Goal: Task Accomplishment & Management: Use online tool/utility

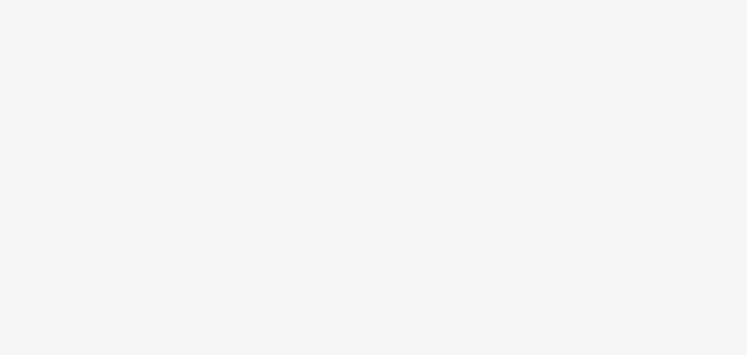
select select "9387901d-a129-43df-b0ef-f9e7dbeb676e"
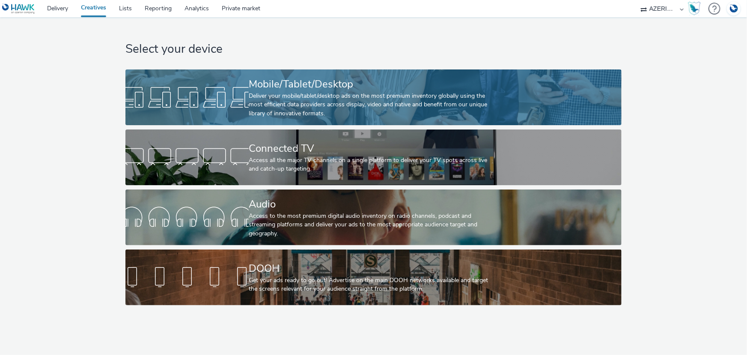
click at [223, 101] on div at bounding box center [186, 97] width 123 height 27
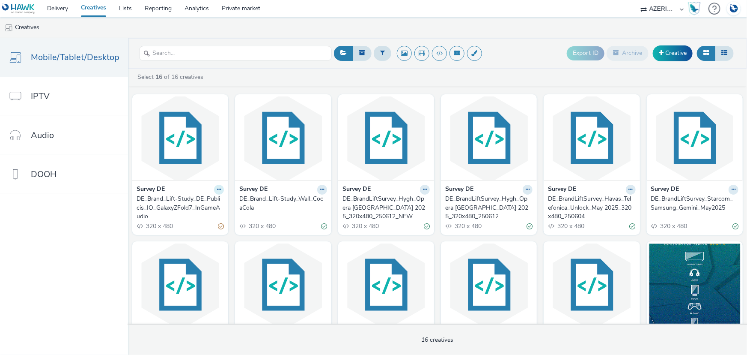
click at [217, 189] on icon at bounding box center [219, 189] width 4 height 5
click at [201, 219] on link "Duplicate" at bounding box center [192, 221] width 64 height 17
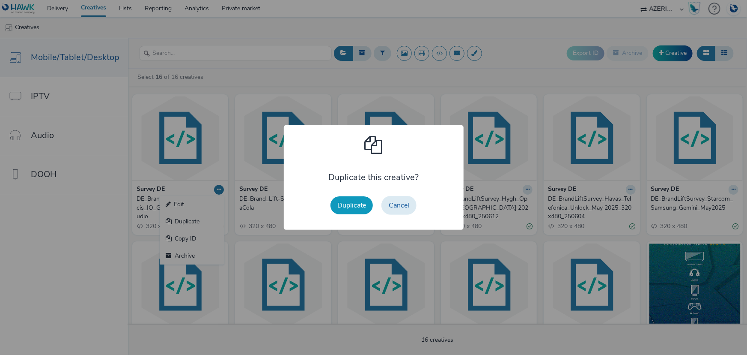
click at [361, 209] on button "Duplicate" at bounding box center [352, 205] width 42 height 18
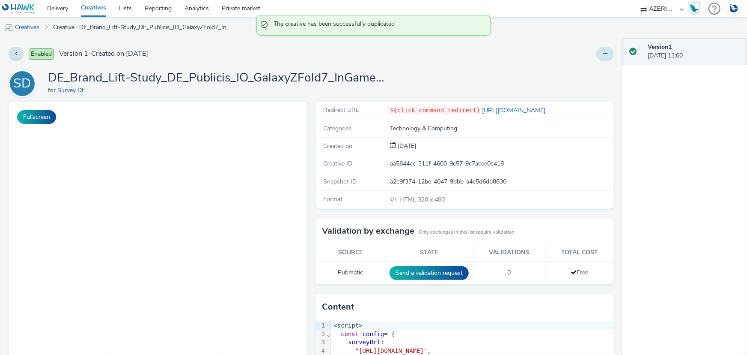
click at [601, 50] on button at bounding box center [606, 54] width 18 height 15
click at [586, 72] on link "Edit" at bounding box center [582, 71] width 64 height 17
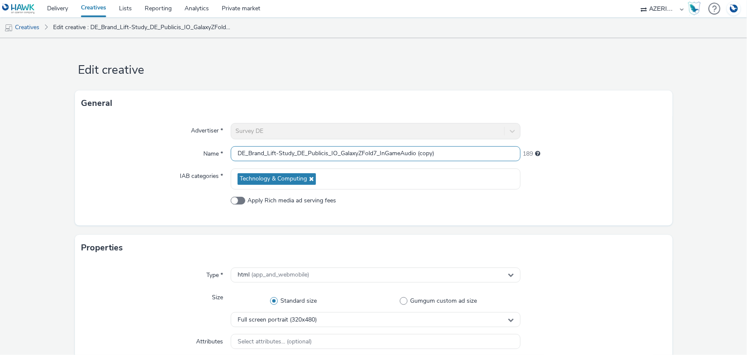
drag, startPoint x: 436, startPoint y: 151, endPoint x: 415, endPoint y: 154, distance: 21.6
click at [415, 154] on input "DE_Brand_Lift-Study_DE_Publicis_IO_GalaxyZFold7_InGameAudio (copy)" at bounding box center [376, 153] width 290 height 15
drag, startPoint x: 327, startPoint y: 154, endPoint x: 307, endPoint y: 153, distance: 20.2
click at [307, 153] on input "DE_Brand_Lift-Study_DE_Publicis_IO_GalaxyZFold7_InGameAudio" at bounding box center [376, 153] width 290 height 15
click at [264, 153] on input "DE_Brand_Lift-Study_DE_Publicis_IO_GalaxyZFold7_InGameAudio" at bounding box center [376, 153] width 290 height 15
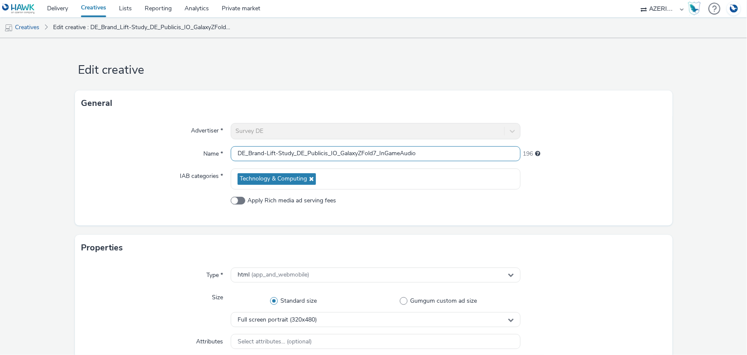
drag, startPoint x: 325, startPoint y: 153, endPoint x: 310, endPoint y: 154, distance: 15.4
click at [310, 154] on input "DE_Brand-Lift-Study_DE_Publicis_IO_GalaxyZFold7_InGameAudio" at bounding box center [376, 153] width 290 height 15
click at [329, 152] on input "DE_Brand-Lift-Study_DE_Publicis_IO_GalaxyZFold7_InGameAudio" at bounding box center [376, 153] width 290 height 15
drag, startPoint x: 326, startPoint y: 152, endPoint x: 307, endPoint y: 151, distance: 18.9
click at [307, 151] on input "DE_Brand-Lift-Study_DE_Publicis_IO_GalaxyZFold7_InGameAudio" at bounding box center [376, 153] width 290 height 15
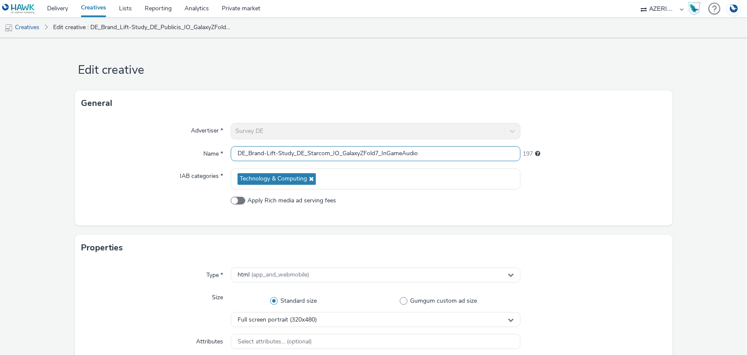
drag, startPoint x: 375, startPoint y: 153, endPoint x: 340, endPoint y: 154, distance: 35.1
click at [340, 154] on input "DE_Brand-Lift-Study_DE_Starcom_IO_GalaxyZFold7_InGameAudio" at bounding box center [376, 153] width 290 height 15
drag, startPoint x: 442, startPoint y: 154, endPoint x: 405, endPoint y: 154, distance: 37.7
click at [405, 154] on input "DE_Brand-Lift-Study_DE_Starcom_IO_Gemini Live Q3_InGameAudio" at bounding box center [376, 153] width 290 height 15
type input "DE_Brand-Lift-Study_DE_Starcom_IO_Gemini Live Q3_InGame"
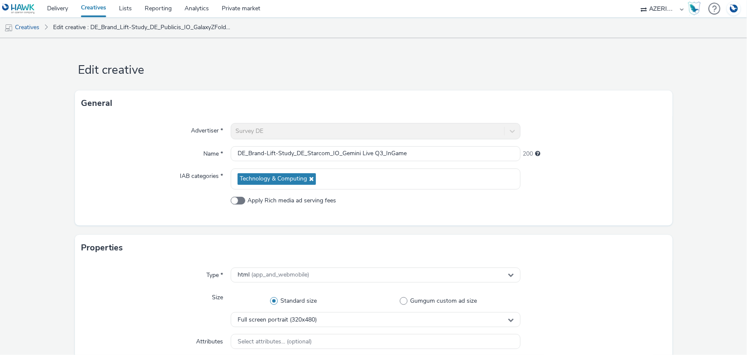
click at [580, 124] on div at bounding box center [593, 131] width 145 height 16
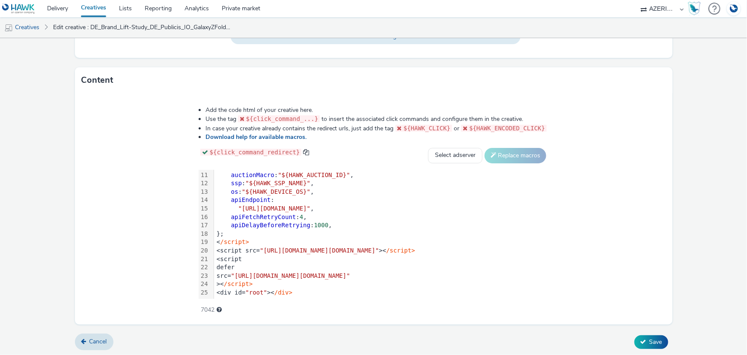
scroll to position [407, 0]
click at [650, 338] on span "Save" at bounding box center [656, 342] width 13 height 8
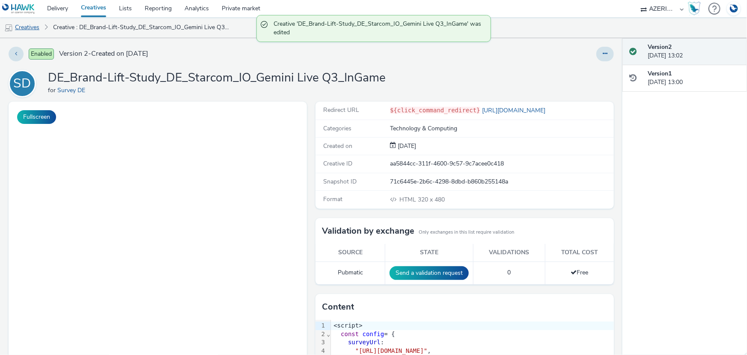
click at [33, 27] on link "Creatives" at bounding box center [22, 27] width 44 height 21
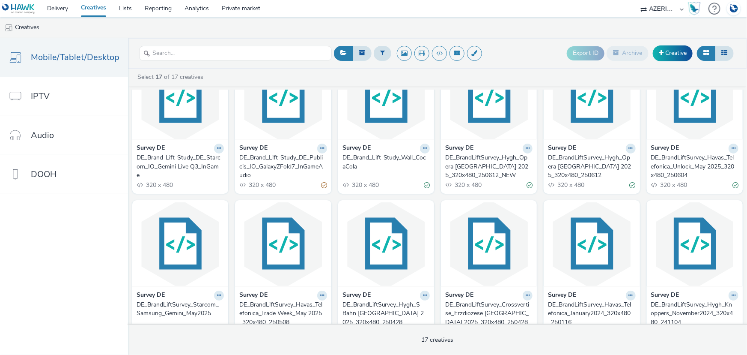
scroll to position [39, 0]
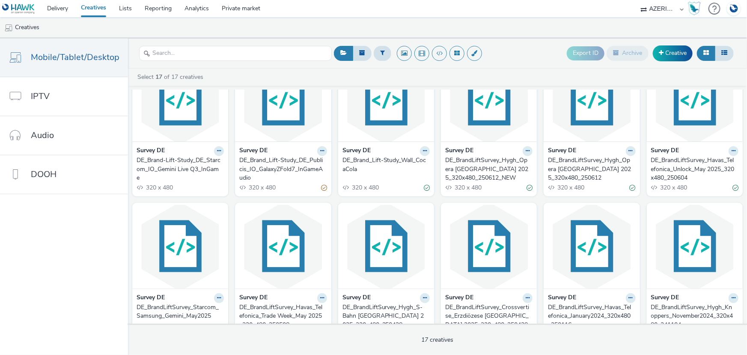
click at [210, 152] on div "Survey DE" at bounding box center [180, 151] width 87 height 10
click at [214, 155] on button at bounding box center [219, 151] width 10 height 10
click at [195, 170] on link "Edit" at bounding box center [192, 165] width 64 height 17
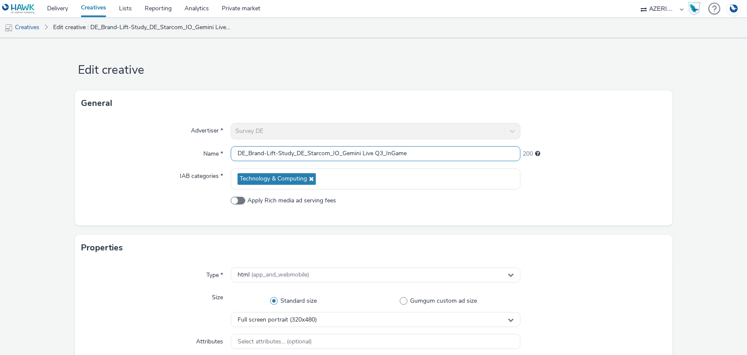
drag, startPoint x: 268, startPoint y: 152, endPoint x: 263, endPoint y: 153, distance: 4.9
click at [263, 153] on input "DE_Brand-Lift-Study_DE_Starcom_IO_Gemini Live Q3_InGame" at bounding box center [376, 153] width 290 height 15
click at [264, 153] on input "DE_Brand-Lift-Study_DE_Starcom_IO_Gemini Live Q3_InGame" at bounding box center [376, 153] width 290 height 15
type input "DE_BrandLiftSurvey_DE_Starcom_IO_Gemini Live Q3_InGame"
click at [595, 179] on div at bounding box center [593, 178] width 145 height 21
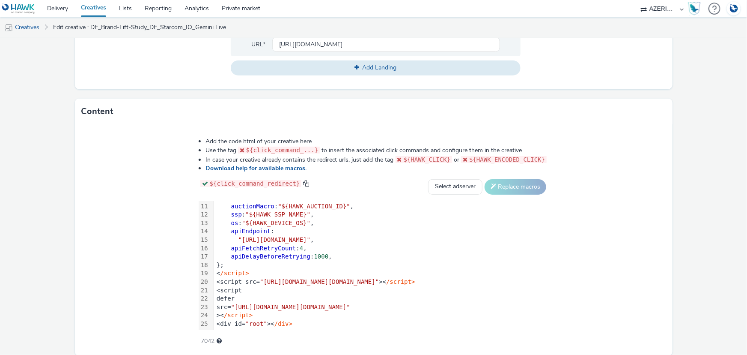
scroll to position [407, 0]
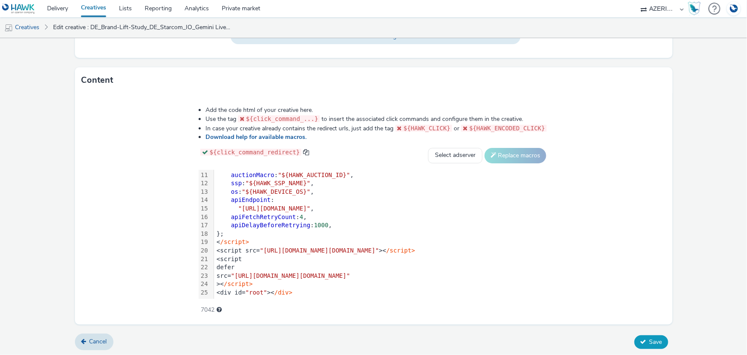
click at [650, 339] on span "Save" at bounding box center [656, 342] width 13 height 8
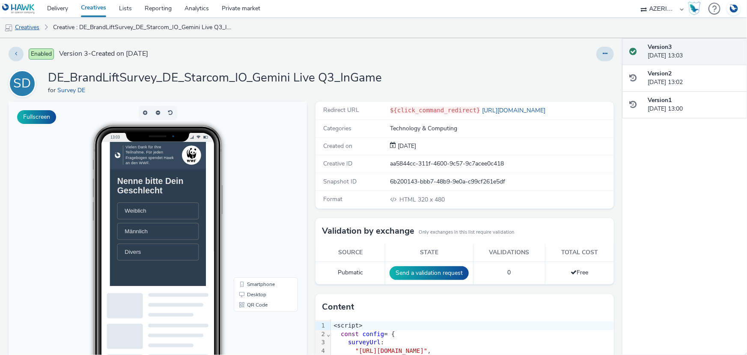
click at [29, 27] on link "Creatives" at bounding box center [22, 27] width 44 height 21
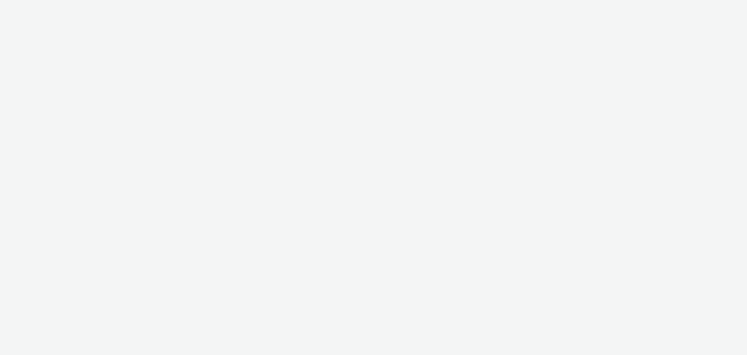
select select "79162ed7-0017-4339-93b0-3399b708648f"
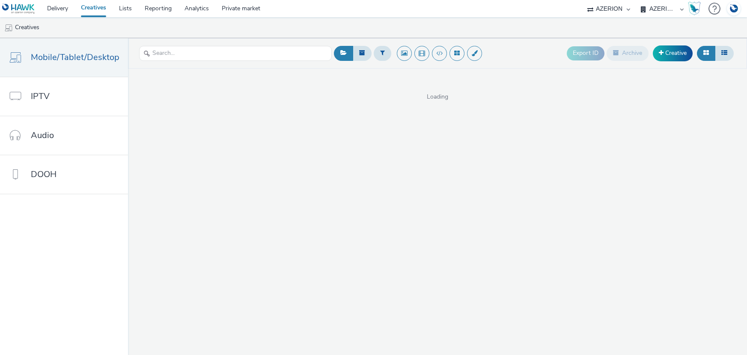
select select "b626f941-834b-427f-b453-0a2b95f57350"
select select "9387901d-a129-43df-b0ef-f9e7dbeb676e"
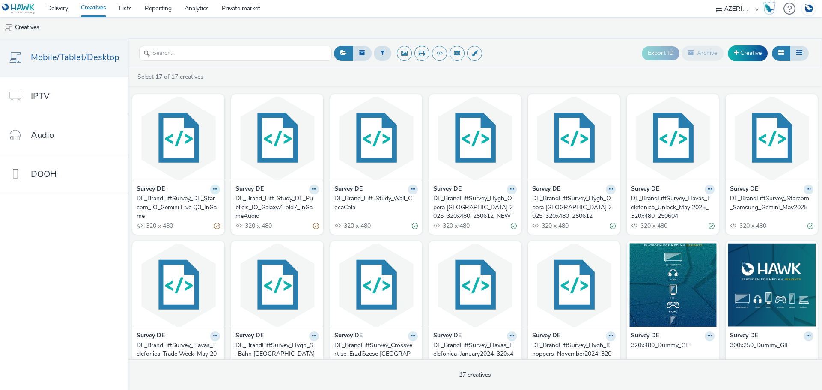
click at [213, 188] on icon at bounding box center [215, 189] width 4 height 5
click at [204, 203] on link "Edit" at bounding box center [188, 204] width 64 height 17
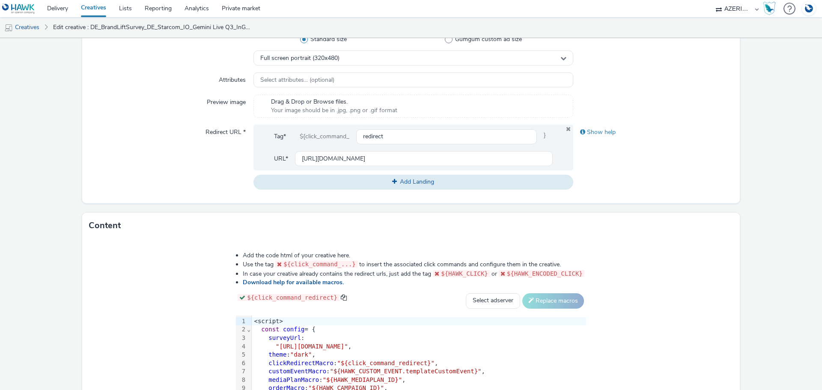
scroll to position [372, 0]
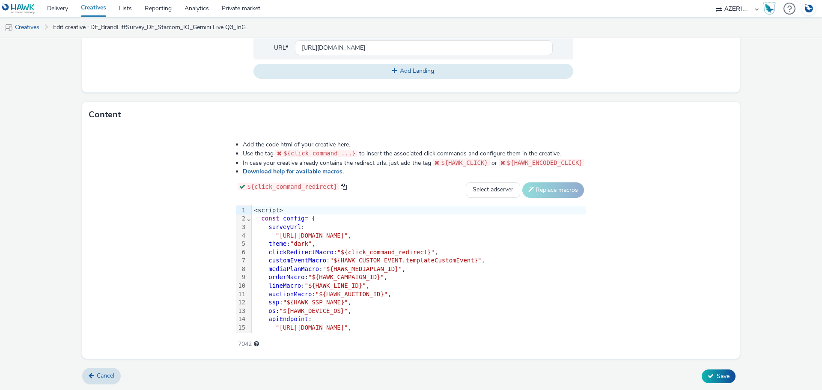
click at [252, 227] on div "surveyUrl :" at bounding box center [419, 227] width 335 height 9
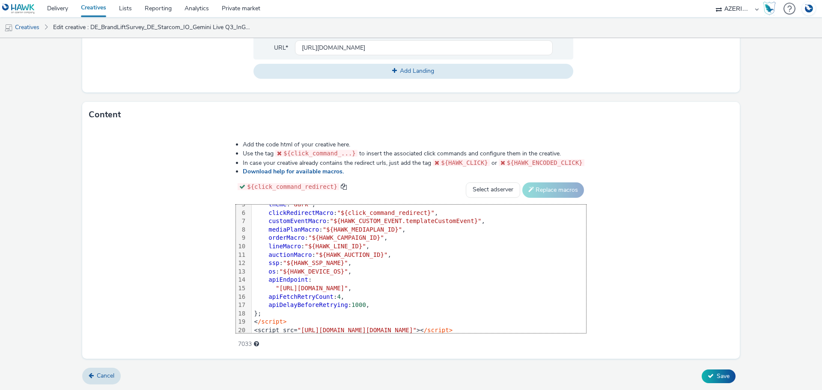
scroll to position [85, 0]
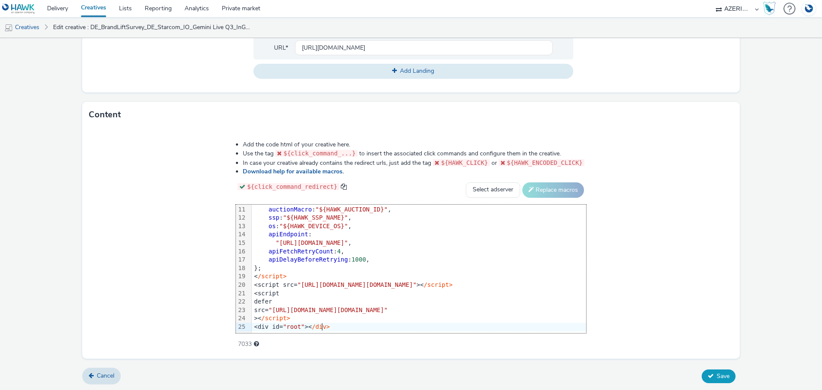
click at [717, 354] on span "Save" at bounding box center [723, 376] width 13 height 8
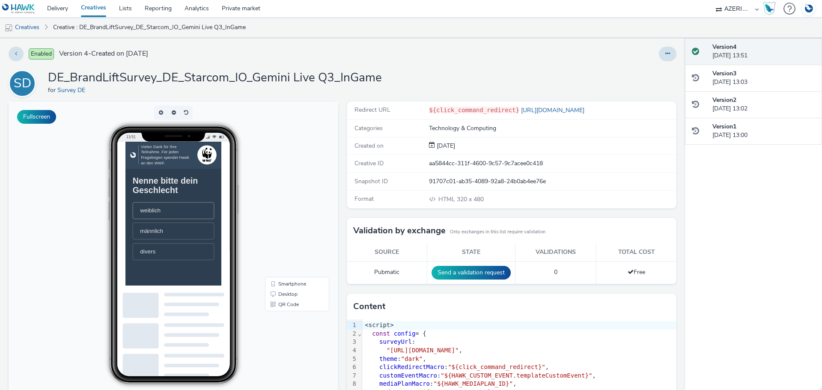
click at [185, 240] on li "weiblich" at bounding box center [194, 240] width 117 height 24
click at [188, 260] on span "30-39 Jahre" at bounding box center [168, 255] width 44 height 9
click at [194, 268] on li "Ja" at bounding box center [194, 268] width 117 height 24
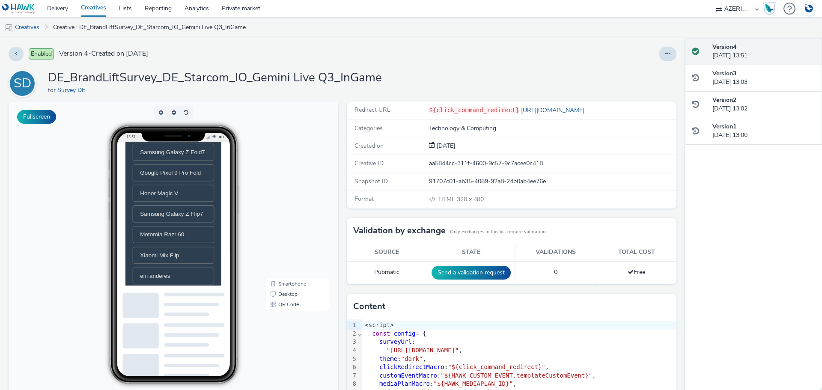
scroll to position [171, 0]
click at [205, 267] on span "Samsung Galaxy Z Flip7" at bounding box center [191, 261] width 90 height 9
click at [199, 136] on span "Samsung Galaxy Z Fold7" at bounding box center [192, 130] width 93 height 9
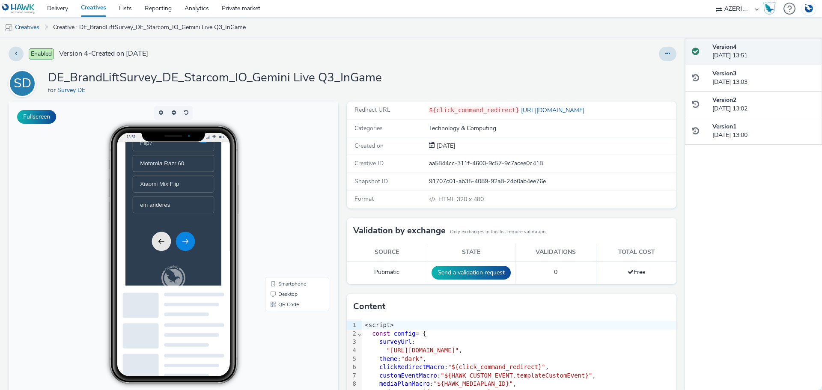
scroll to position [343, 0]
click at [203, 275] on button "Next" at bounding box center [210, 267] width 27 height 27
click at [195, 168] on li "Ja, mehrmals" at bounding box center [194, 156] width 117 height 24
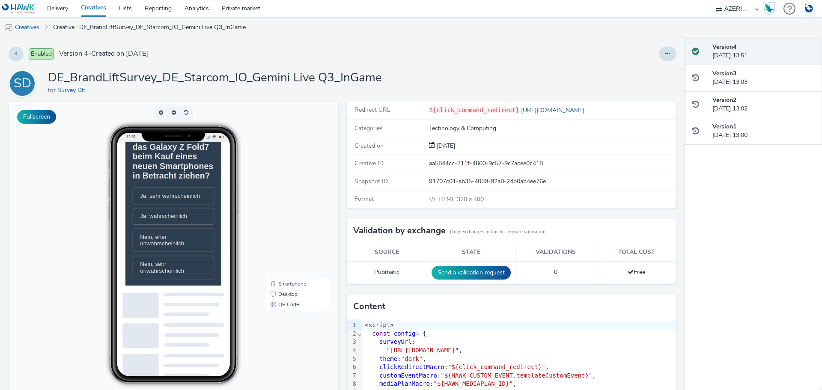
scroll to position [86, 0]
click at [199, 243] on span "Ja, wahrscheinlich" at bounding box center [179, 238] width 67 height 9
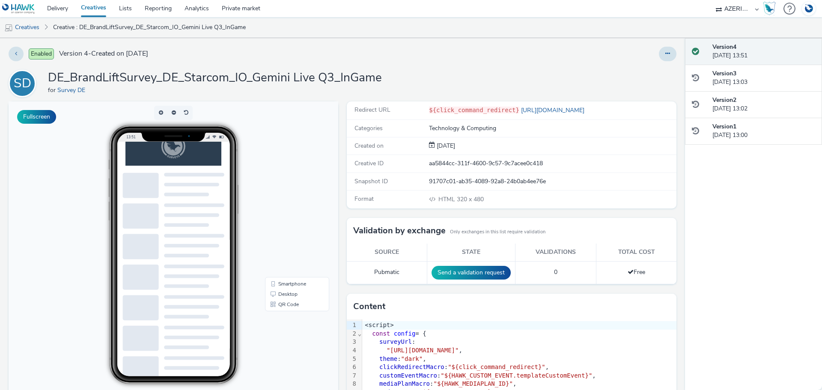
scroll to position [0, 0]
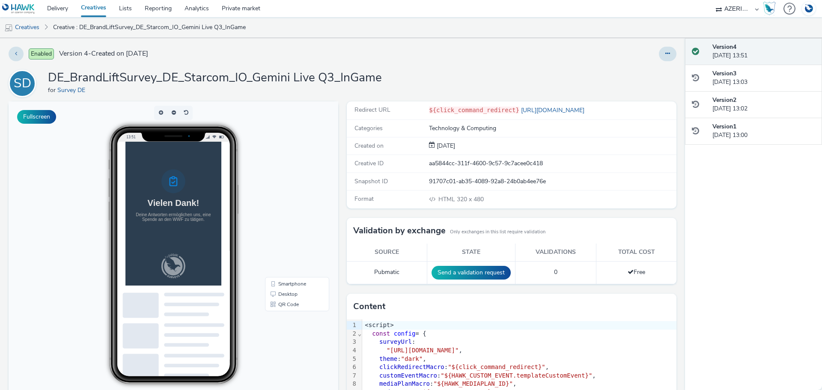
click at [252, 63] on div "Enabled Version 4 - Created on 27 August 2025 SD DE_BrandLiftSurvey_DE_Starcom_…" at bounding box center [342, 214] width 685 height 352
